Goal: Information Seeking & Learning: Learn about a topic

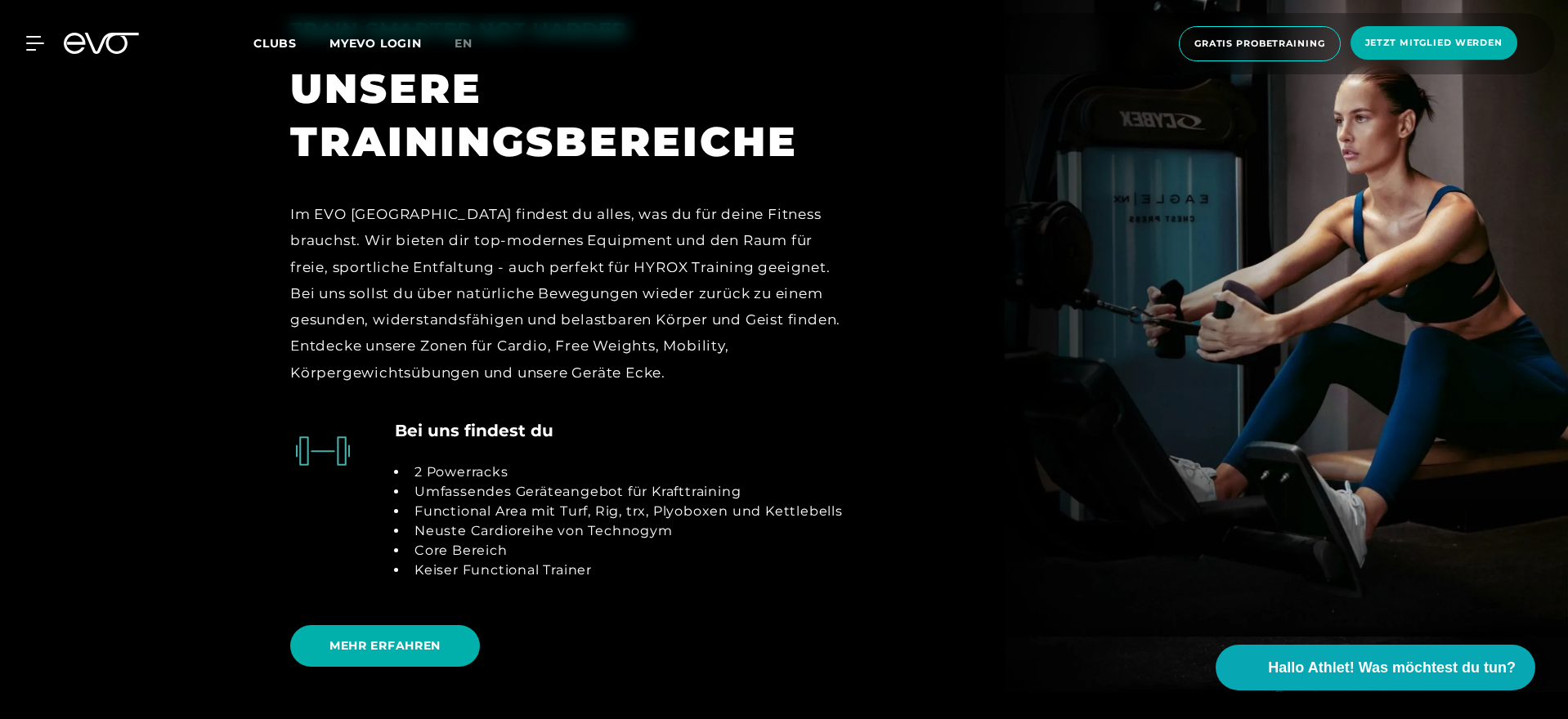
scroll to position [3421, 0]
click at [617, 261] on div "Im EVO [GEOGRAPHIC_DATA] findest du alles, was du für deine Fitness brauchst. W…" at bounding box center [571, 292] width 562 height 185
click at [468, 418] on h4 "Bei uns findest du" at bounding box center [474, 430] width 158 height 25
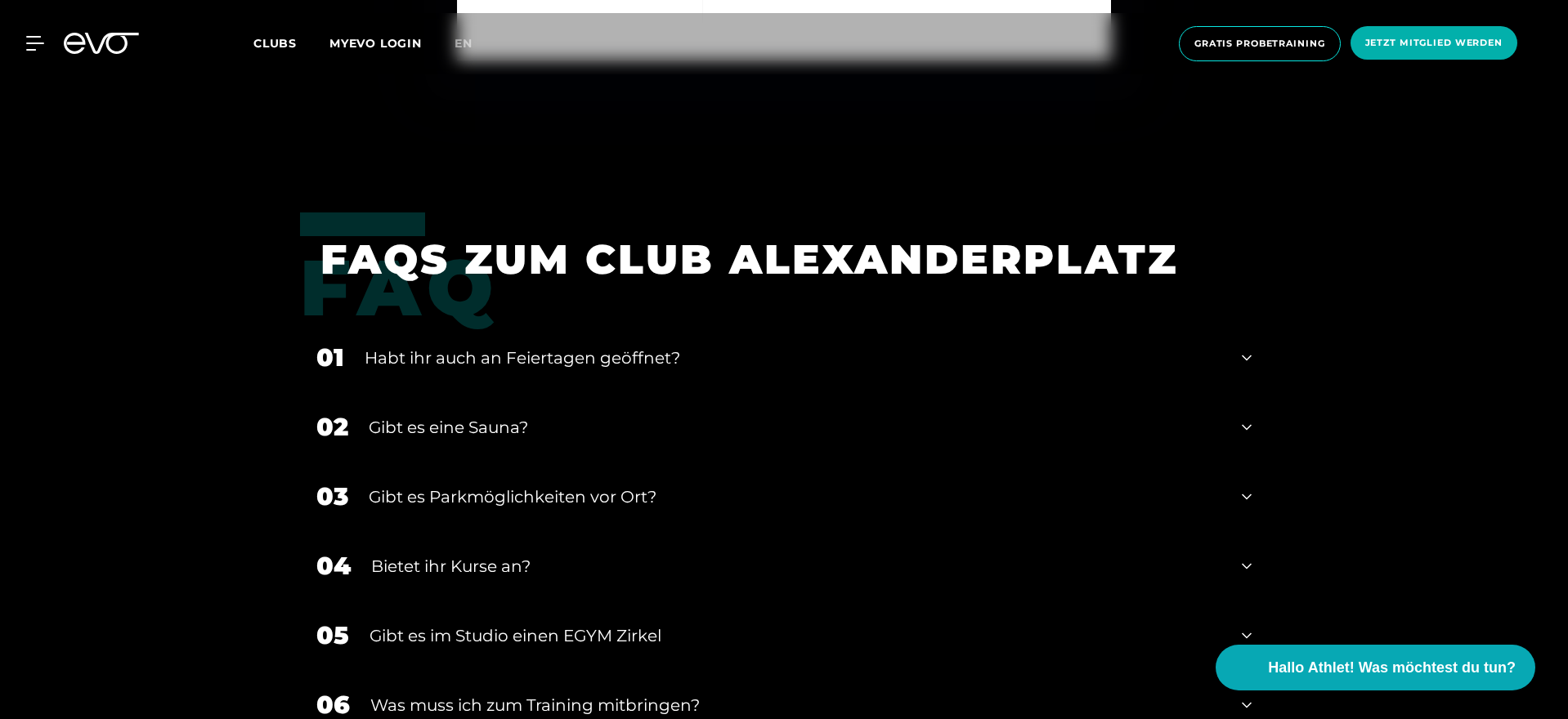
scroll to position [5787, 0]
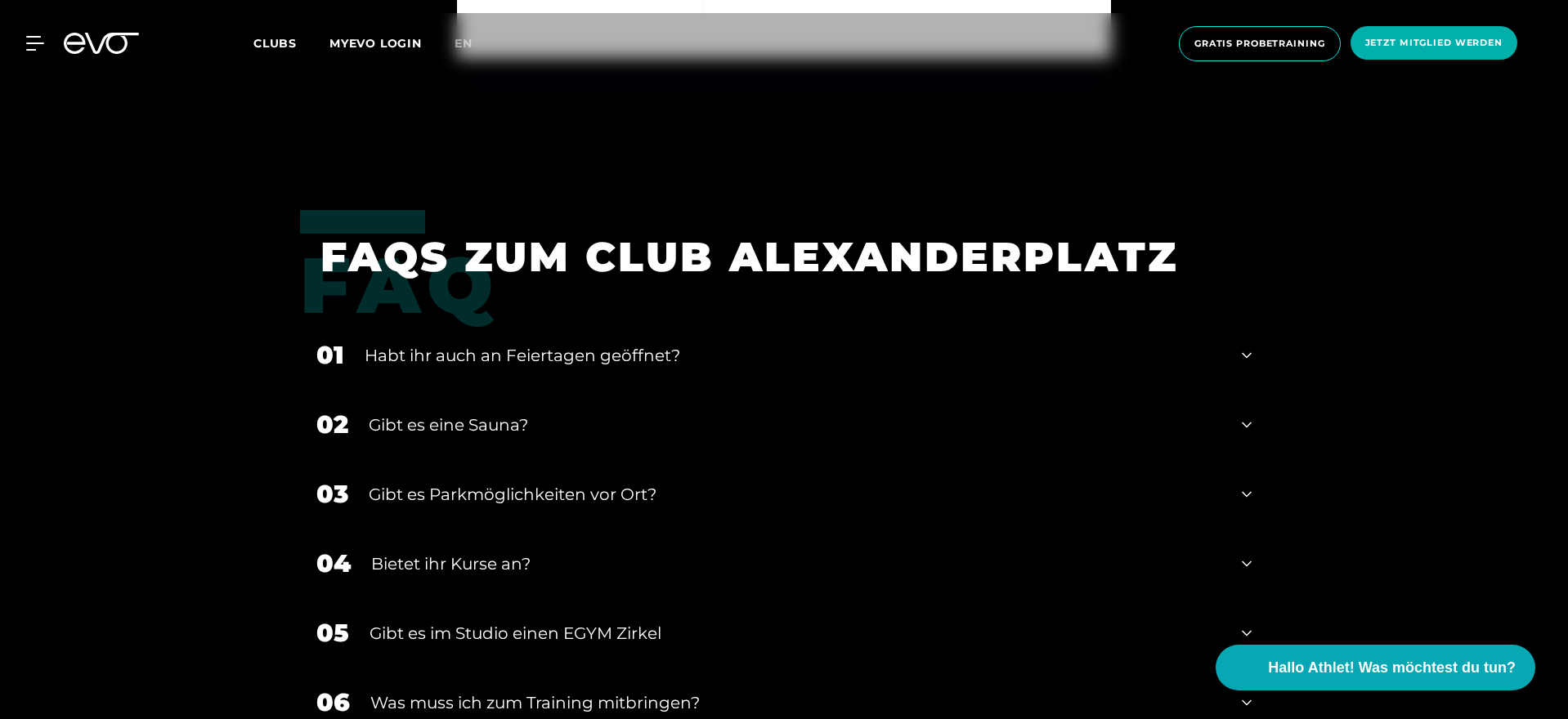
click at [508, 416] on div "Gibt es eine Sauna?" at bounding box center [795, 425] width 853 height 25
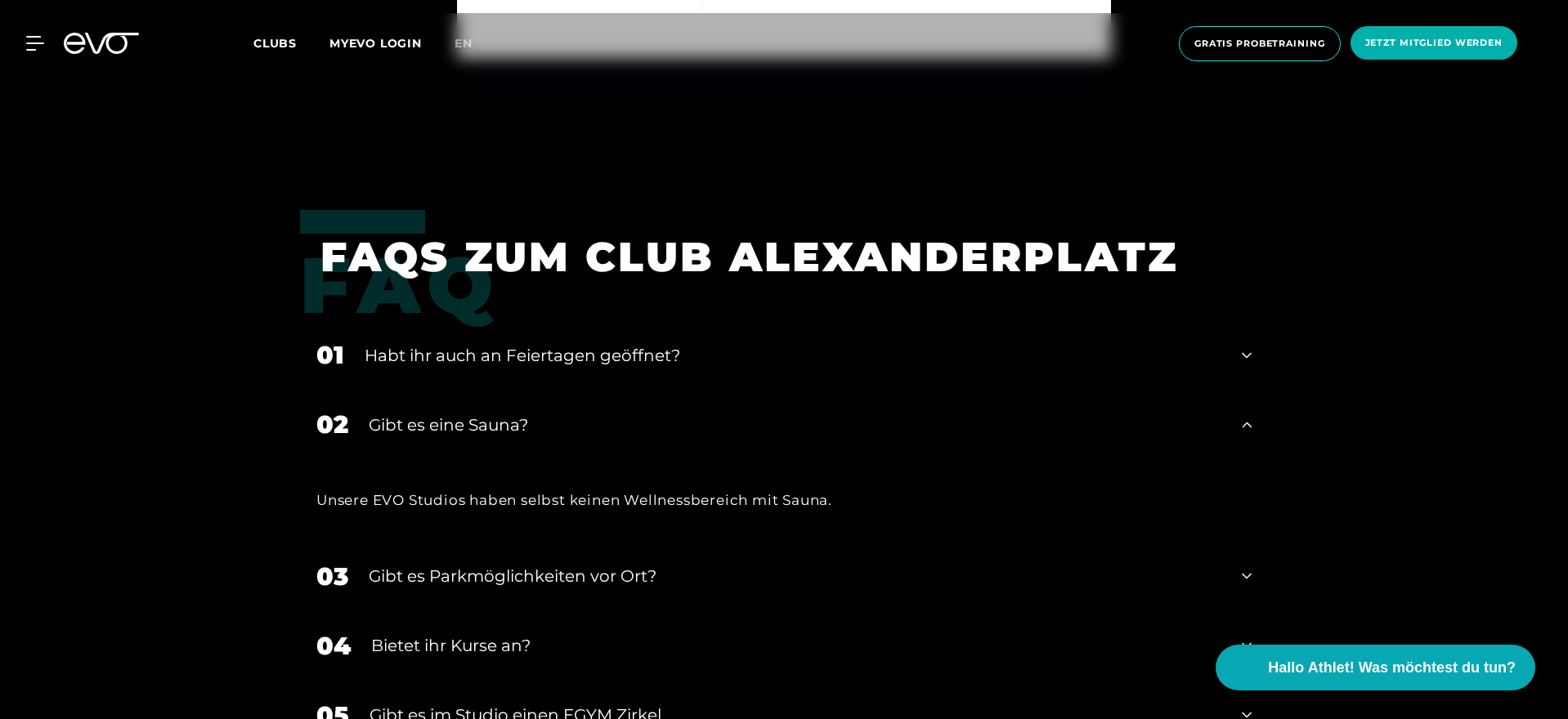
click at [508, 416] on div "Gibt es eine Sauna?" at bounding box center [795, 425] width 853 height 25
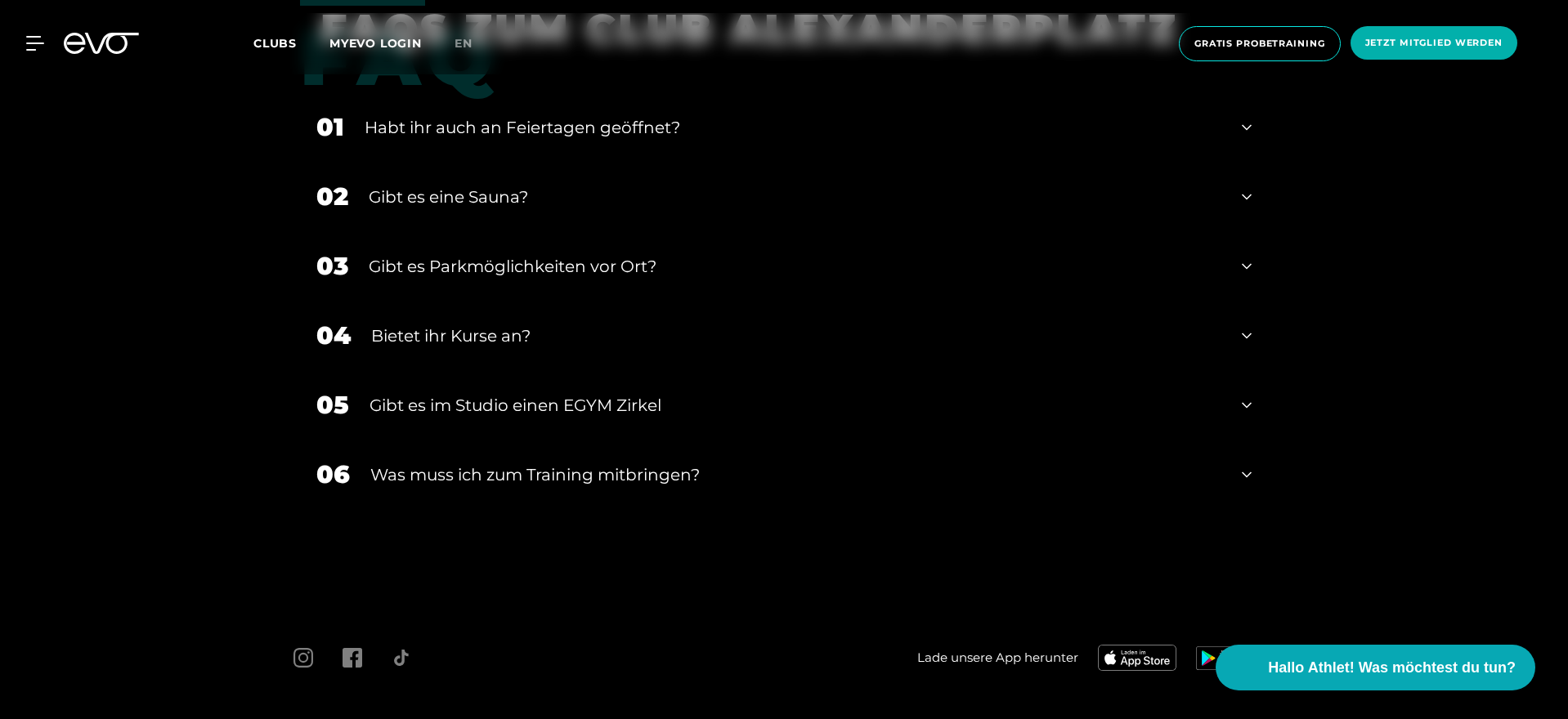
scroll to position [6034, 0]
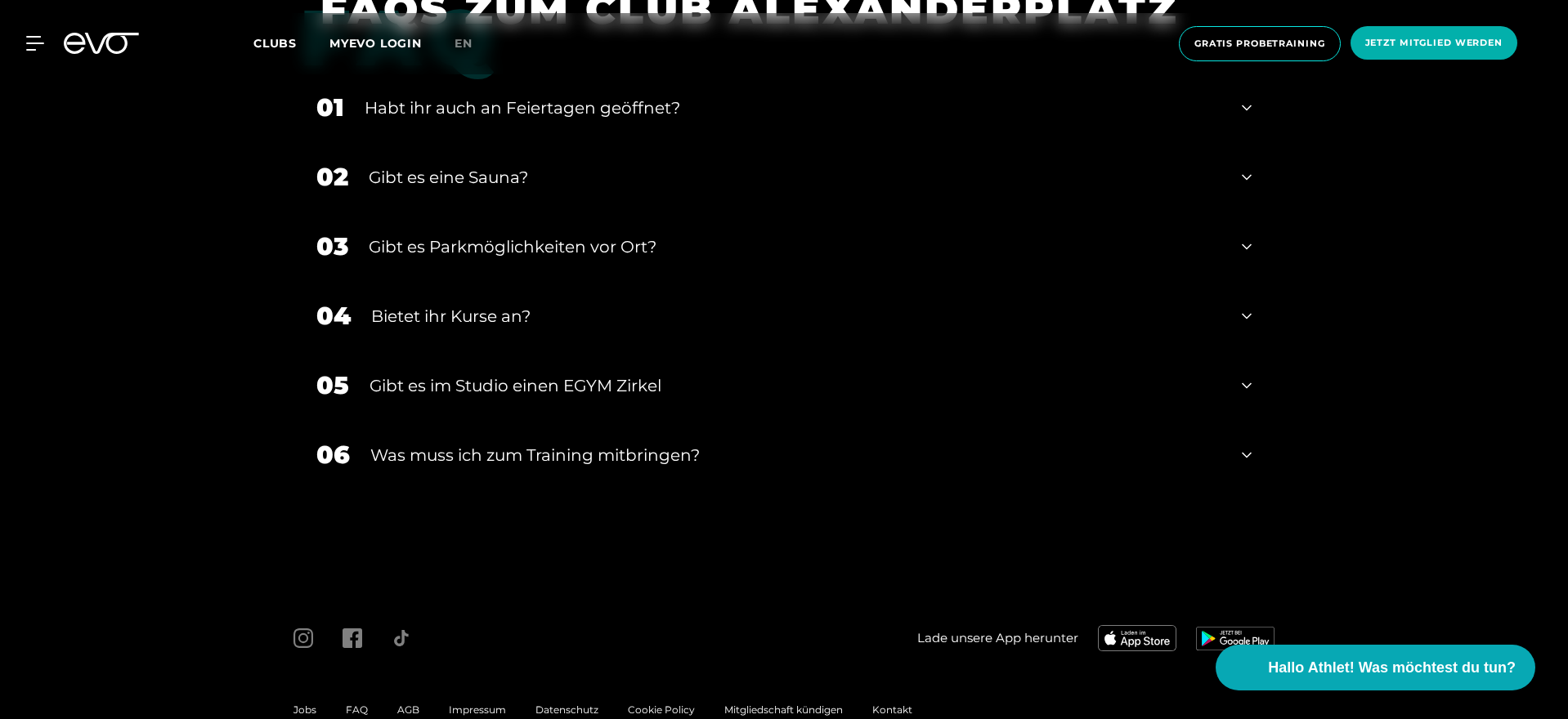
click at [484, 318] on div "Bietet ihr Kurse an?" at bounding box center [796, 316] width 850 height 25
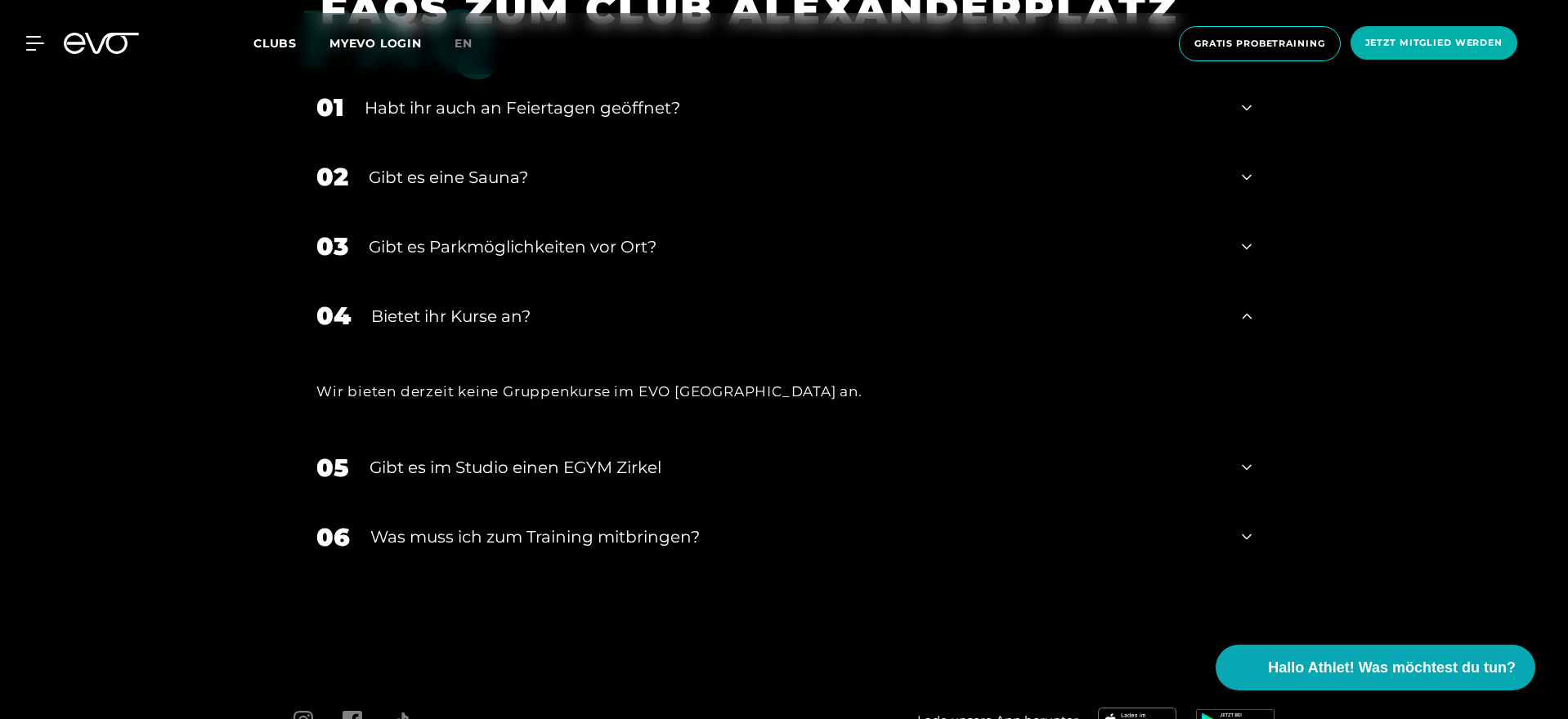
click at [484, 318] on div "Bietet ihr Kurse an?" at bounding box center [796, 316] width 850 height 25
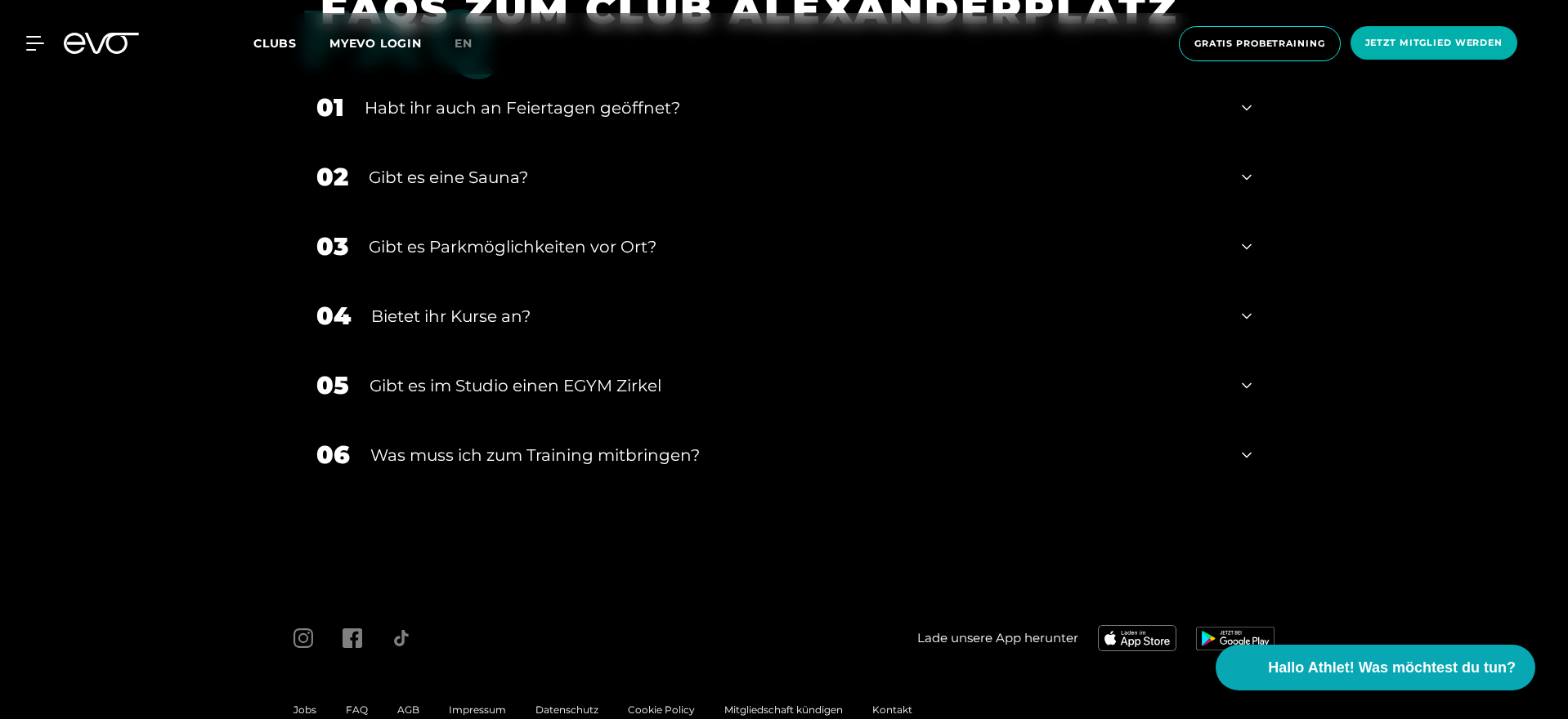
click at [412, 445] on div "Was muss ich zum Training mitbringen?" at bounding box center [795, 456] width 851 height 25
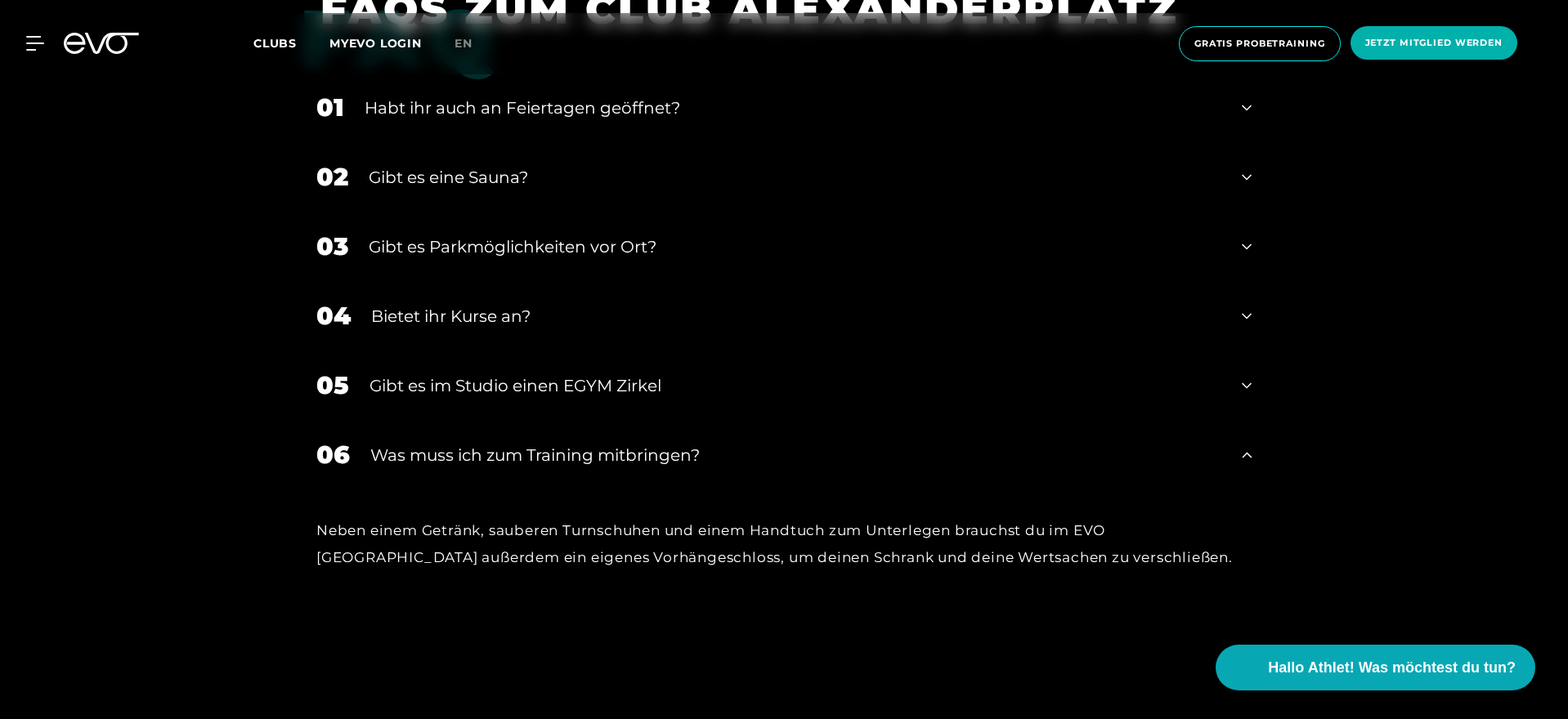
click at [412, 445] on div "Was muss ich zum Training mitbringen?" at bounding box center [795, 456] width 851 height 25
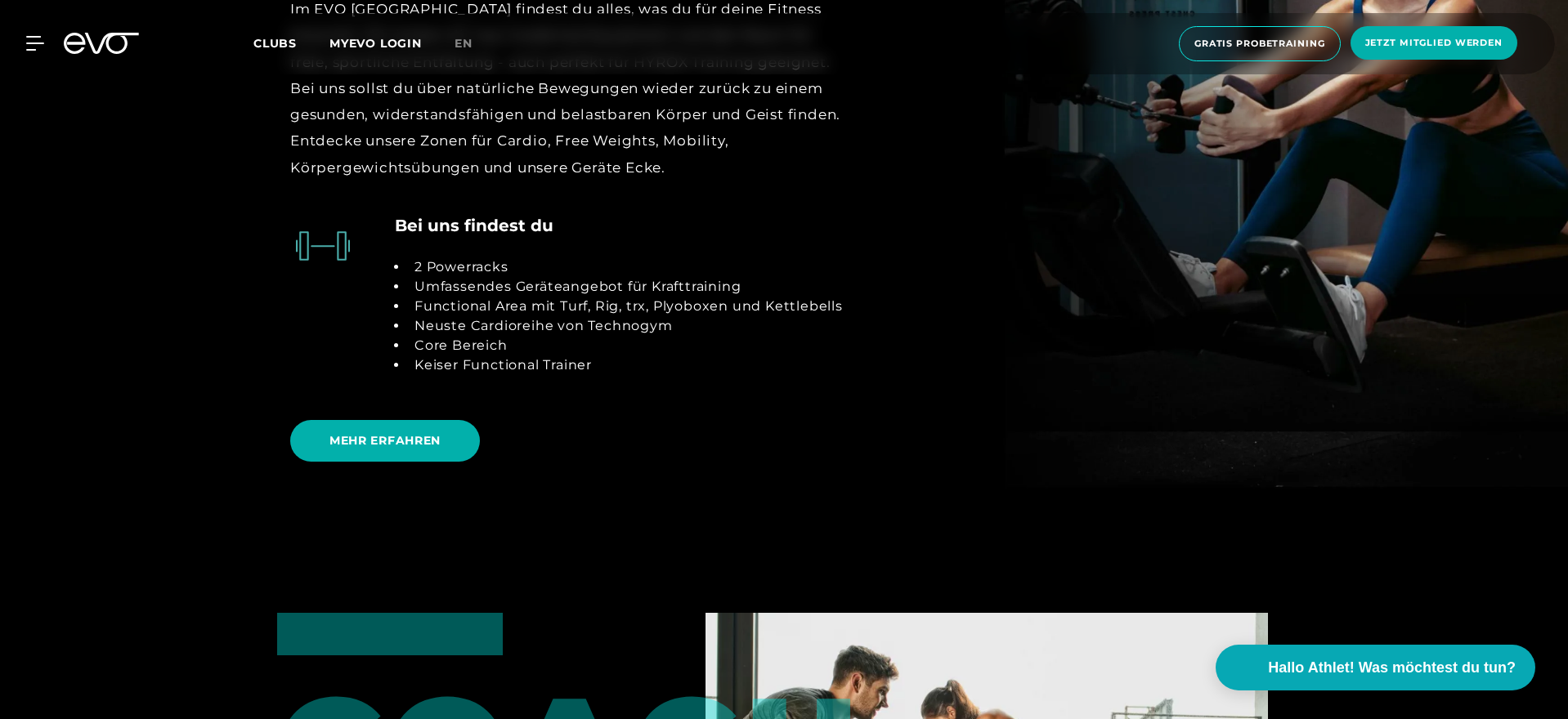
scroll to position [3575, 0]
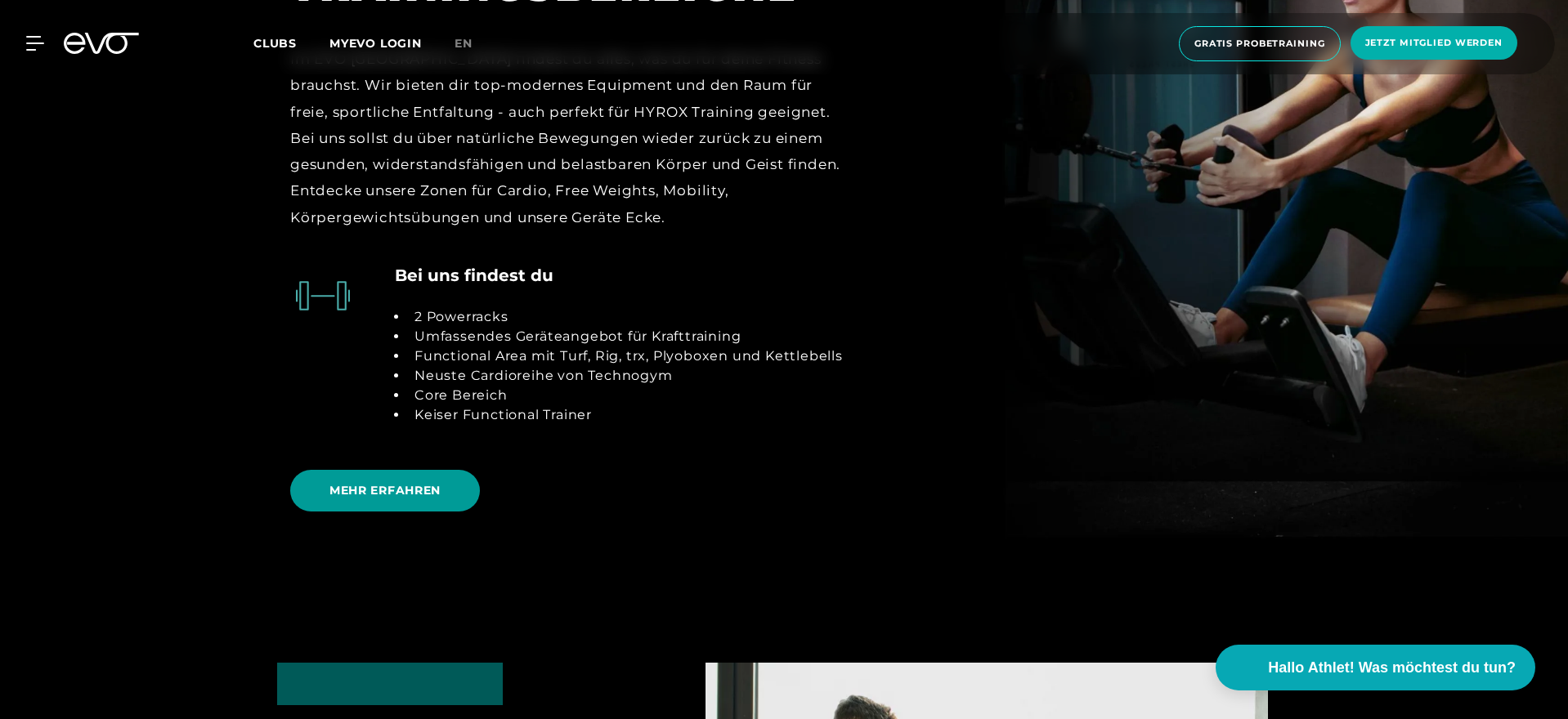
click at [361, 488] on span "MEHR ERFAHREN" at bounding box center [384, 491] width 111 height 17
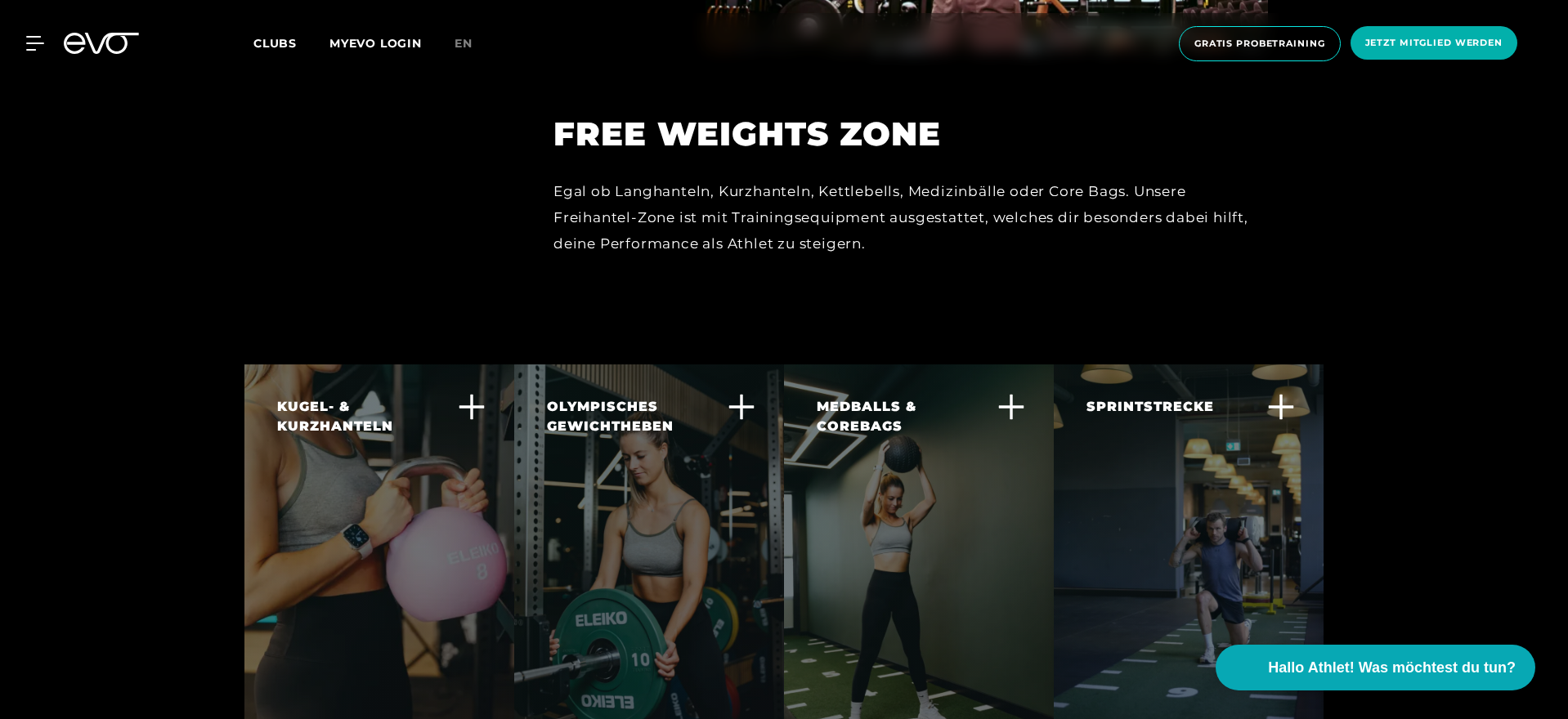
scroll to position [4097, 0]
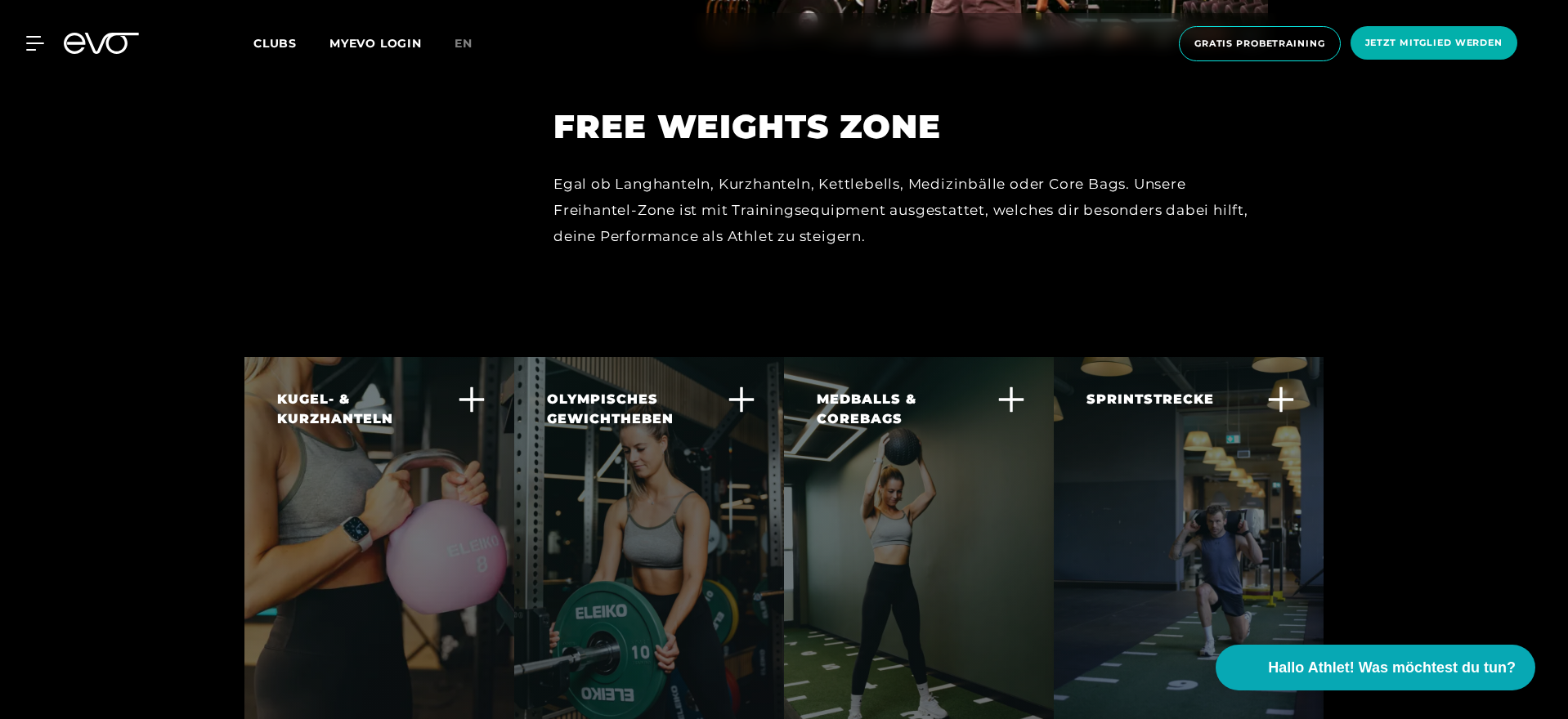
click at [391, 390] on div "KUGEL- & KURZHANTELN" at bounding box center [369, 410] width 184 height 39
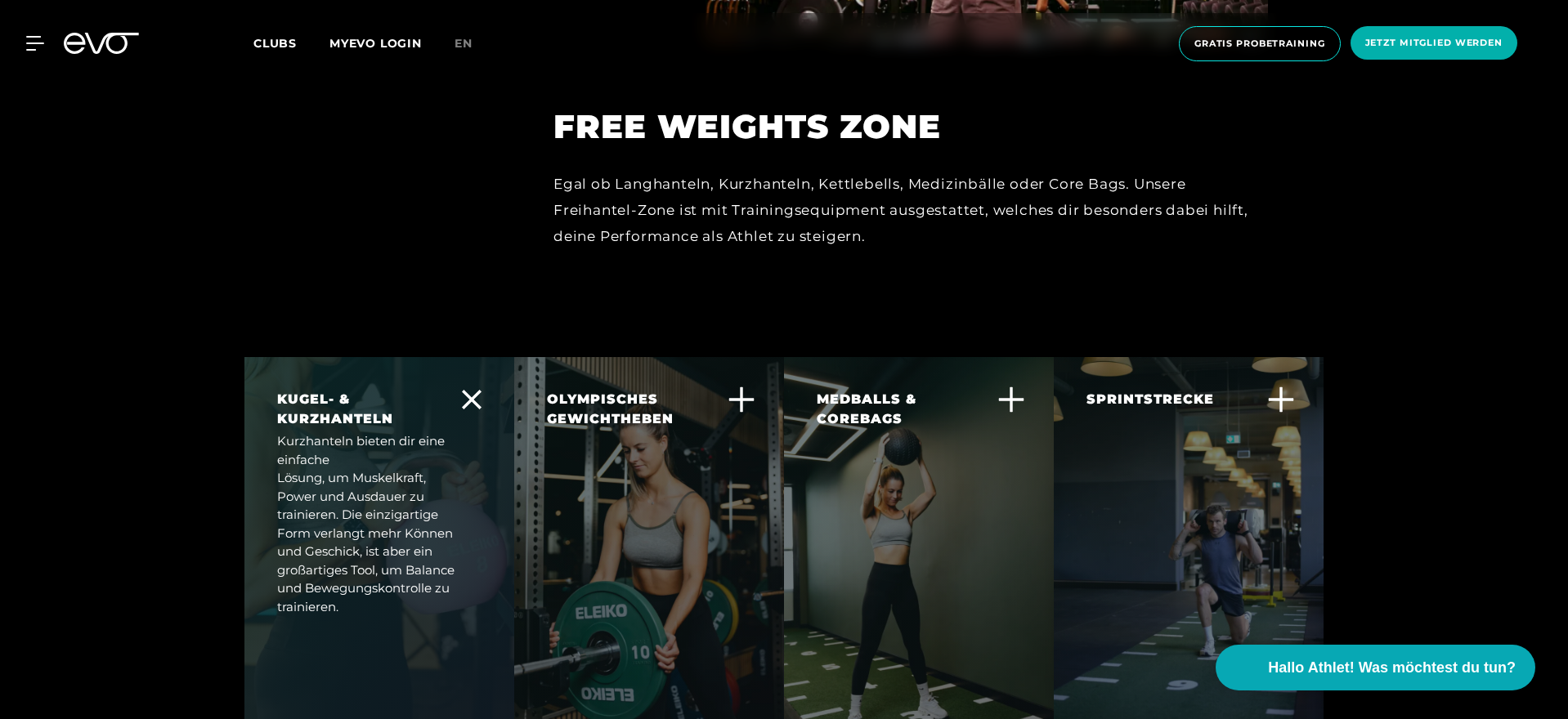
click at [391, 390] on div "KUGEL- & KURZHANTELN" at bounding box center [369, 410] width 184 height 39
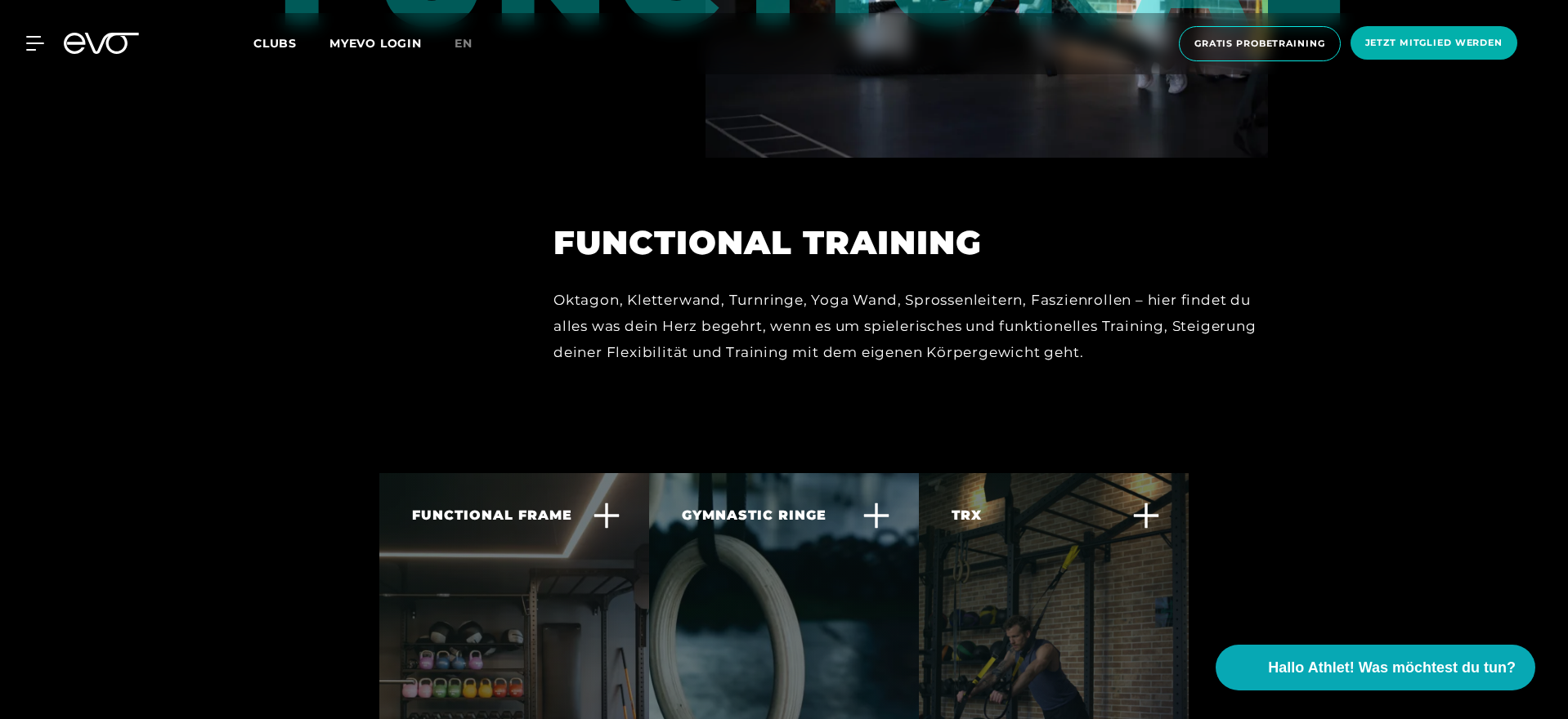
scroll to position [4950, 0]
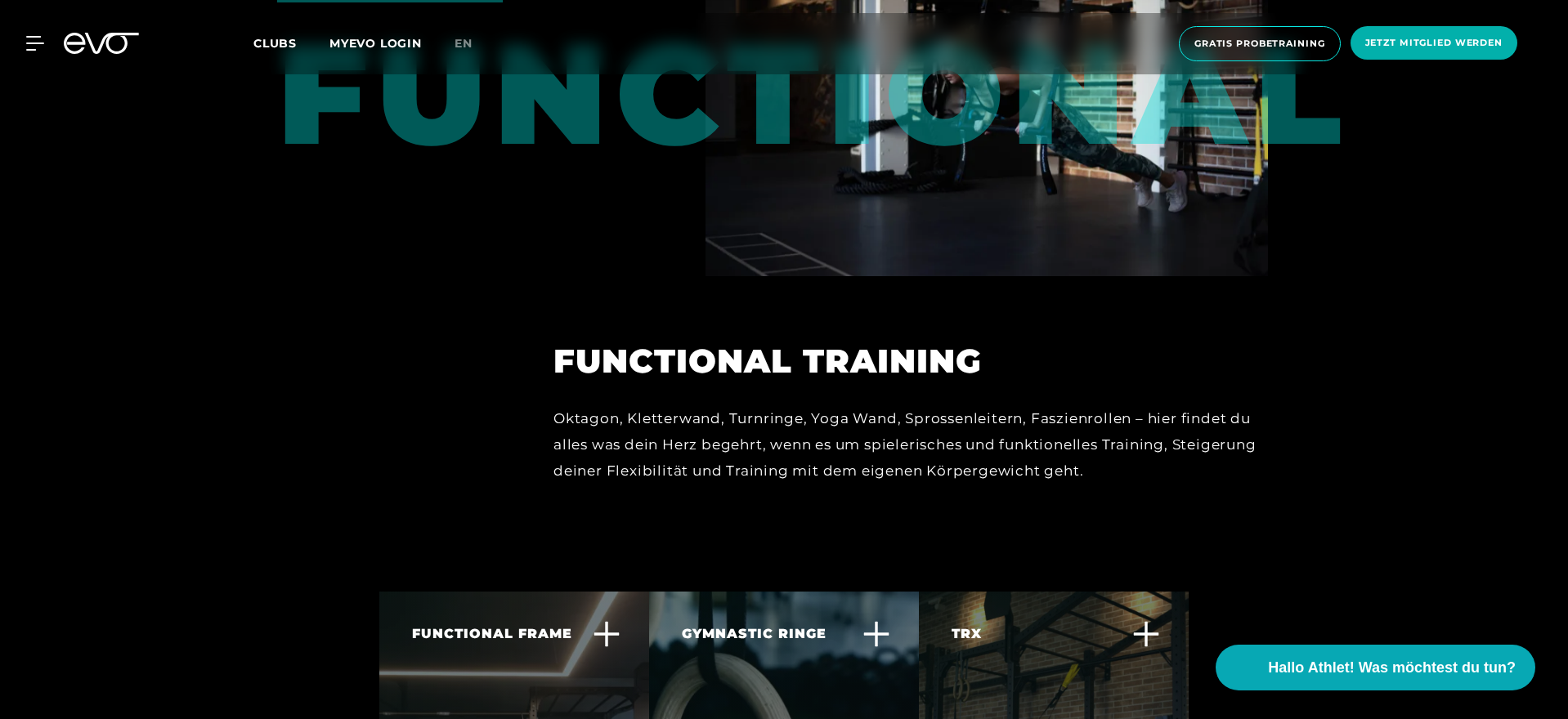
click at [566, 341] on h2 "Functional Training" at bounding box center [910, 361] width 714 height 39
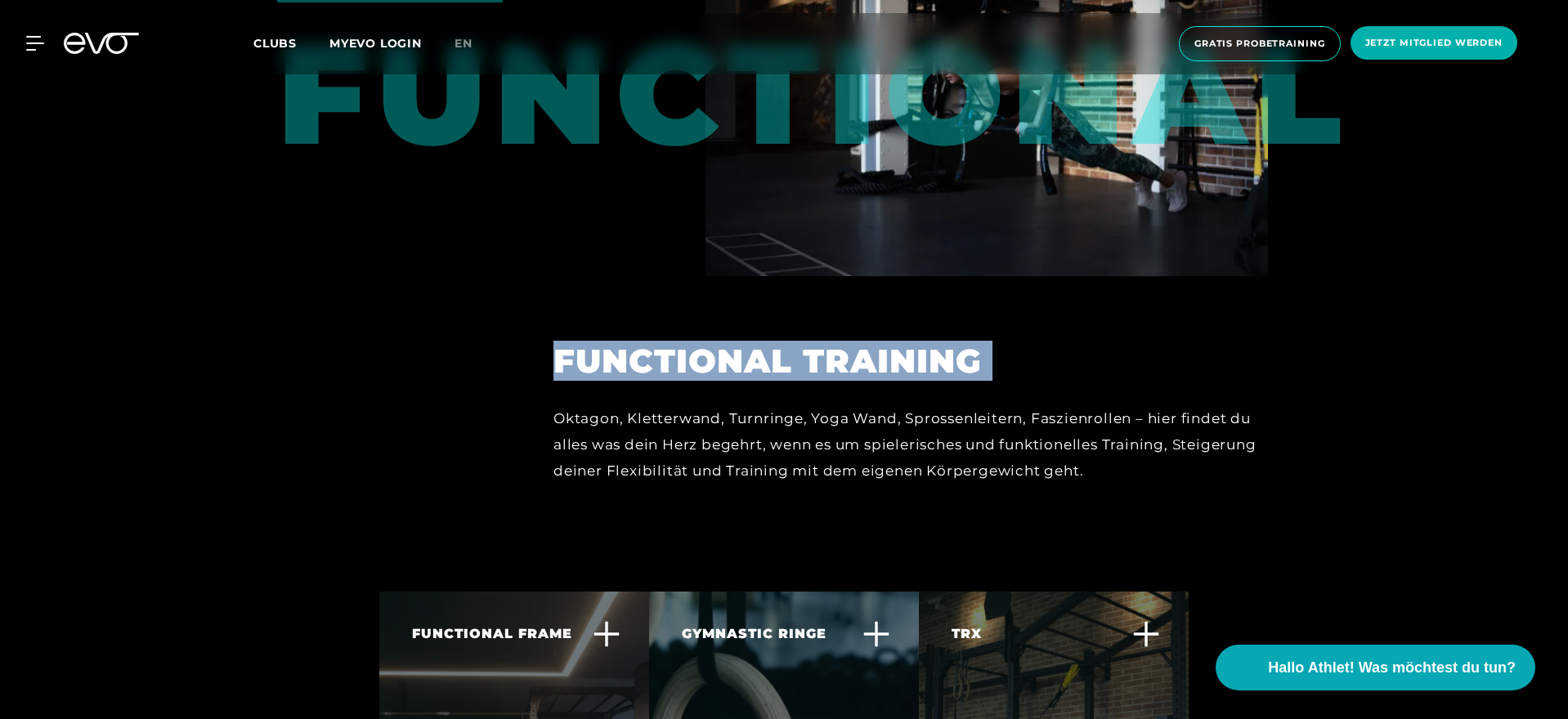
click at [566, 405] on div "Oktagon, Kletterwand, Turnringe, Yoga Wand, Sprossenleitern, Faszienrollen – hi…" at bounding box center [910, 445] width 714 height 80
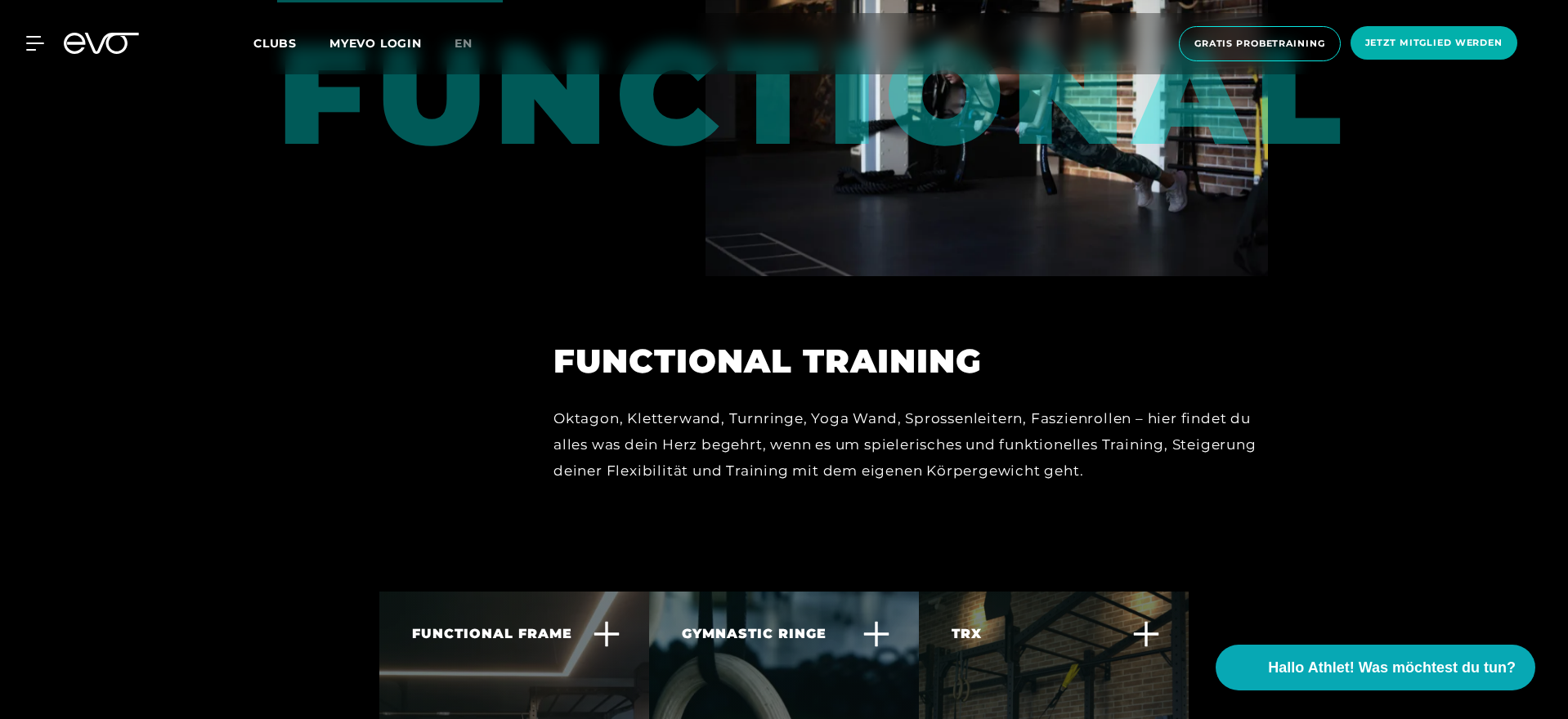
click at [566, 405] on div "Oktagon, Kletterwand, Turnringe, Yoga Wand, Sprossenleitern, Faszienrollen – hi…" at bounding box center [910, 445] width 714 height 80
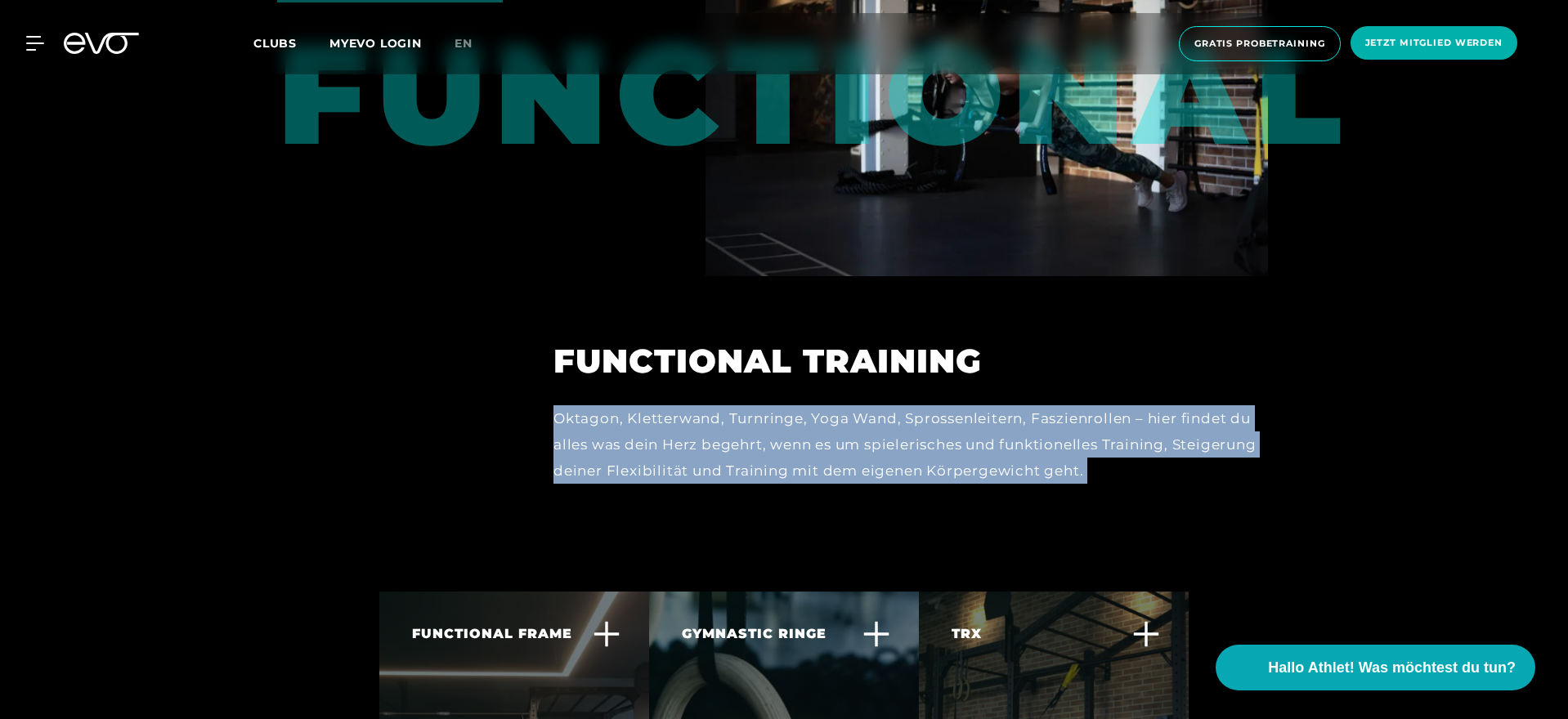
click at [566, 405] on div "Oktagon, Kletterwand, Turnringe, Yoga Wand, Sprossenleitern, Faszienrollen – hi…" at bounding box center [910, 445] width 714 height 80
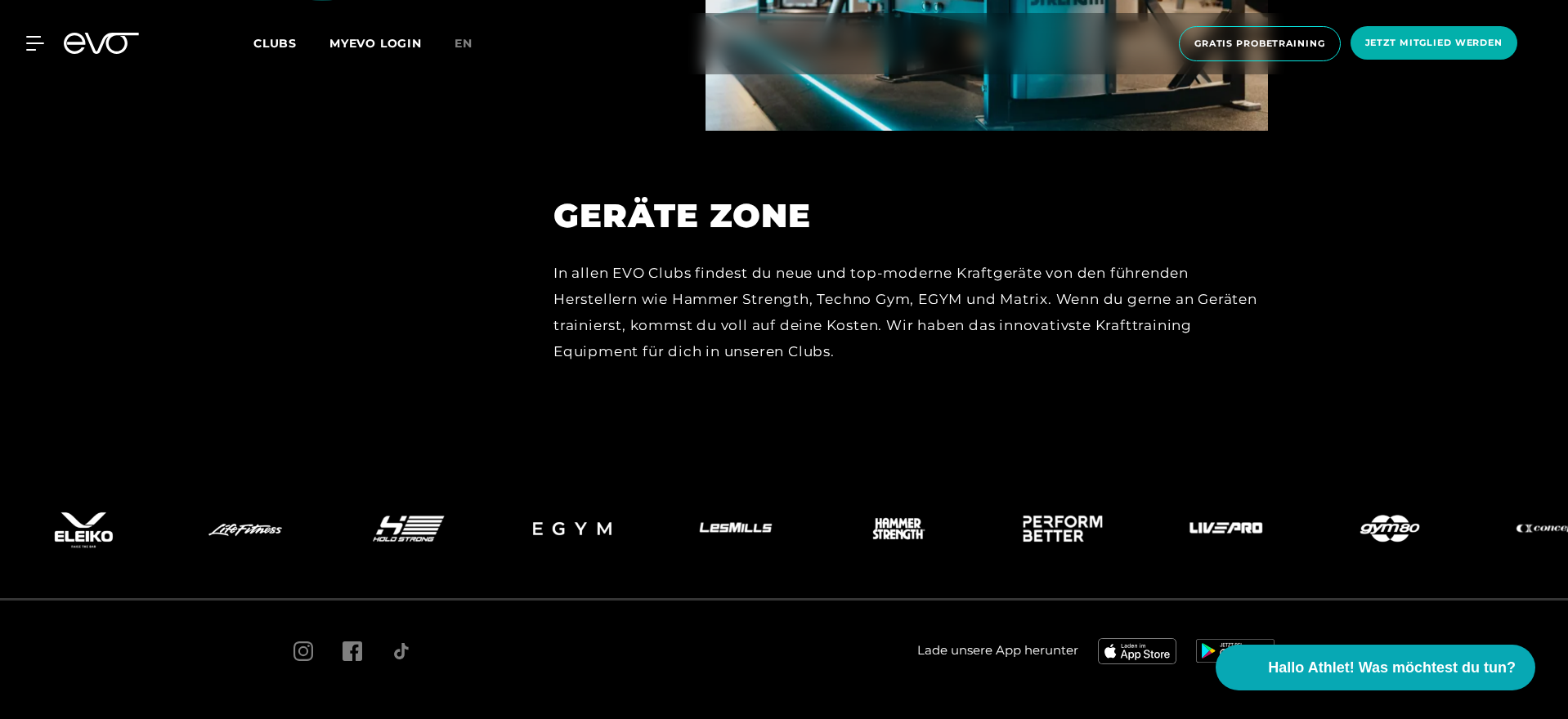
scroll to position [7256, 0]
